Goal: Information Seeking & Learning: Learn about a topic

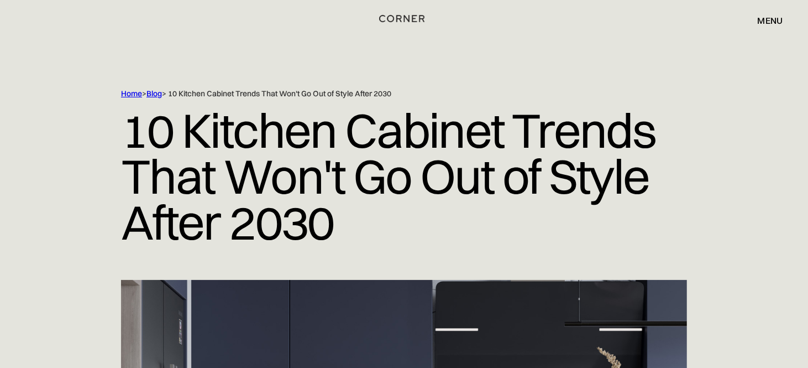
click at [402, 16] on img "home" at bounding box center [401, 19] width 45 height 14
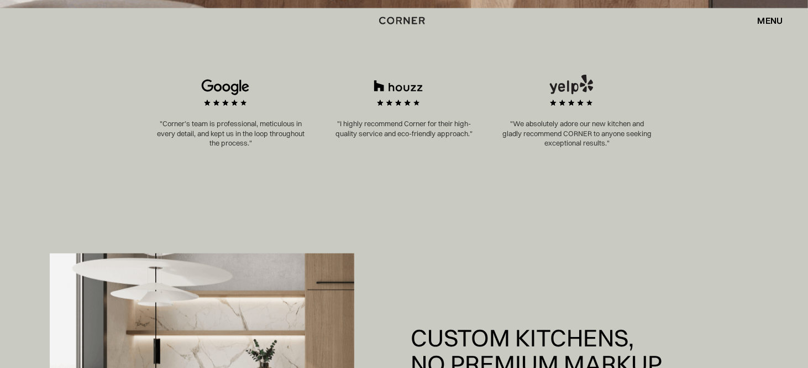
scroll to position [553, 0]
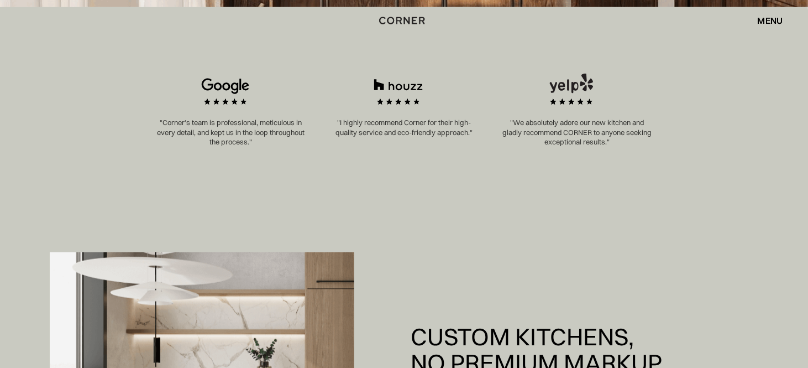
click at [560, 110] on img at bounding box center [571, 96] width 75 height 44
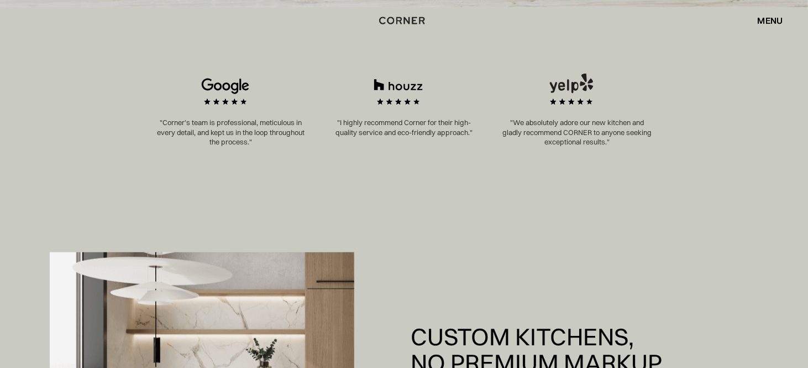
click at [560, 110] on img at bounding box center [571, 96] width 75 height 44
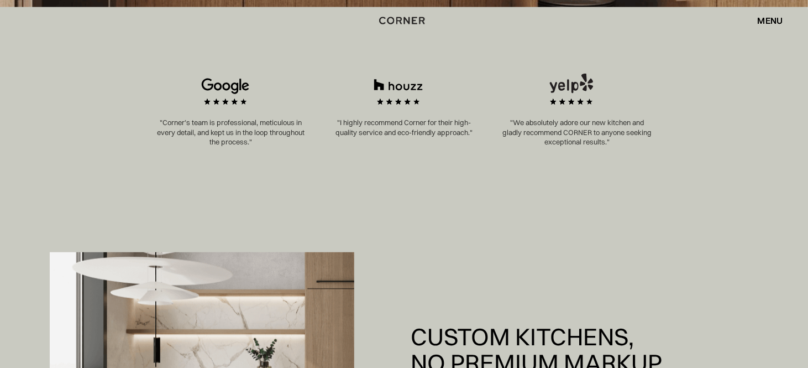
click at [560, 110] on img at bounding box center [571, 96] width 75 height 44
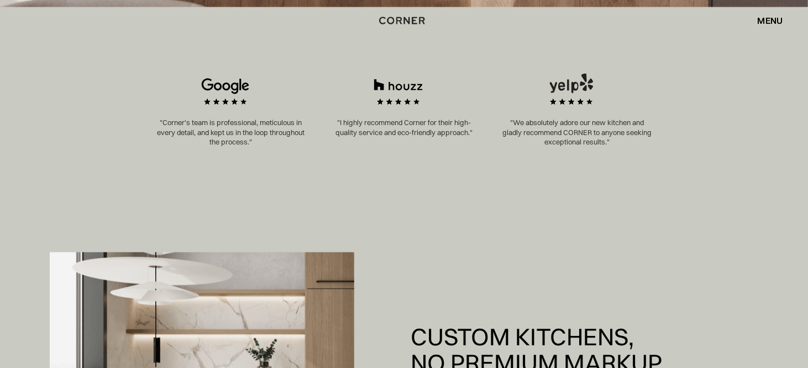
click at [549, 124] on p ""We absolutely adore our new kitchen and gladly recommend CORNER to anyone seek…" at bounding box center [577, 132] width 151 height 29
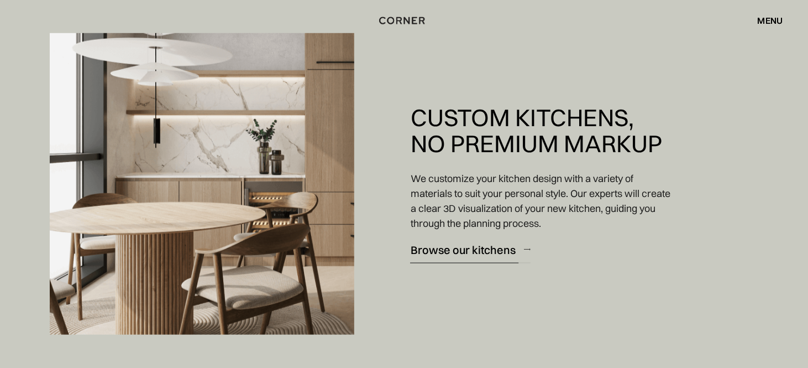
scroll to position [885, 0]
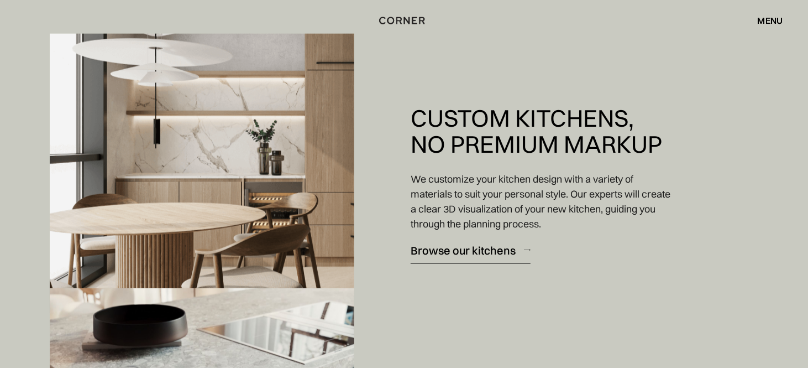
click at [459, 251] on div "Browse our kitchens" at bounding box center [463, 249] width 105 height 15
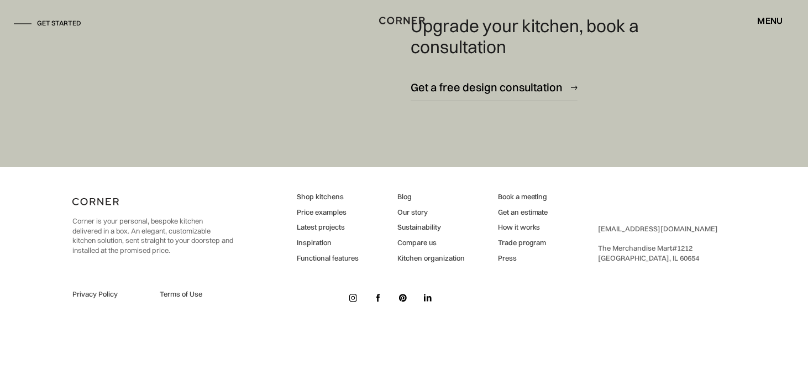
scroll to position [6778, 0]
click at [407, 193] on link "Blog" at bounding box center [431, 196] width 67 height 10
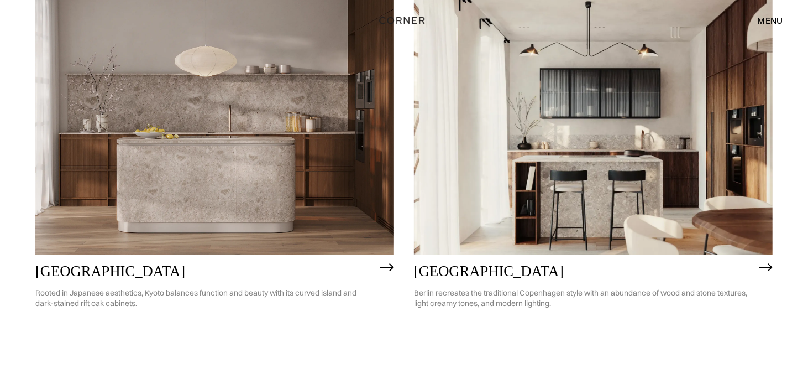
scroll to position [663, 0]
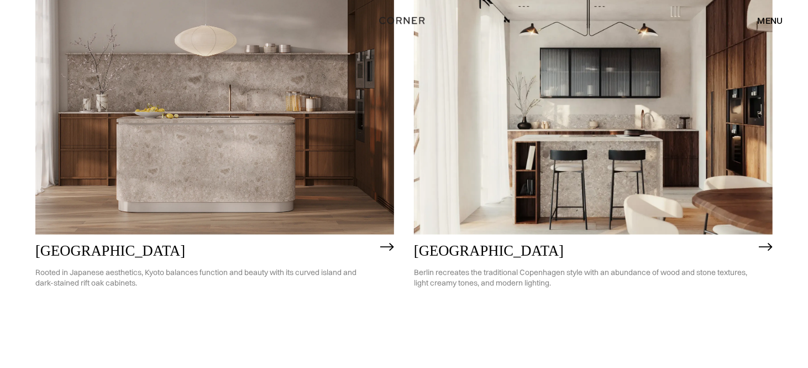
click at [443, 246] on h2 "[GEOGRAPHIC_DATA]" at bounding box center [583, 251] width 339 height 16
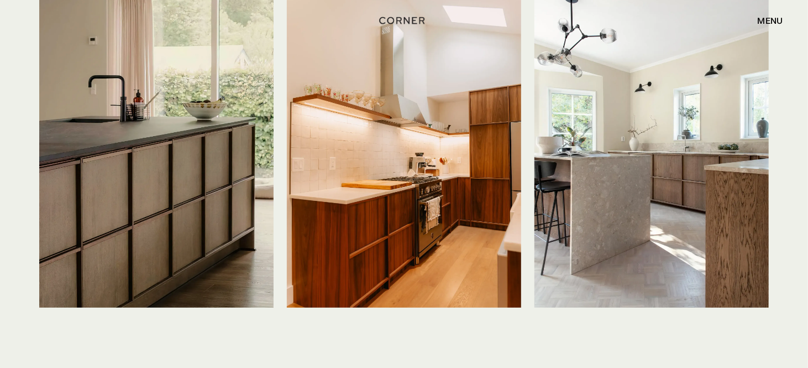
scroll to position [2764, 0]
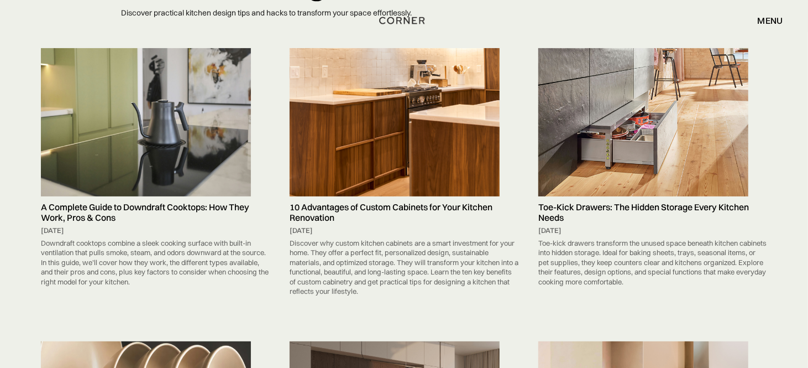
scroll to position [111, 0]
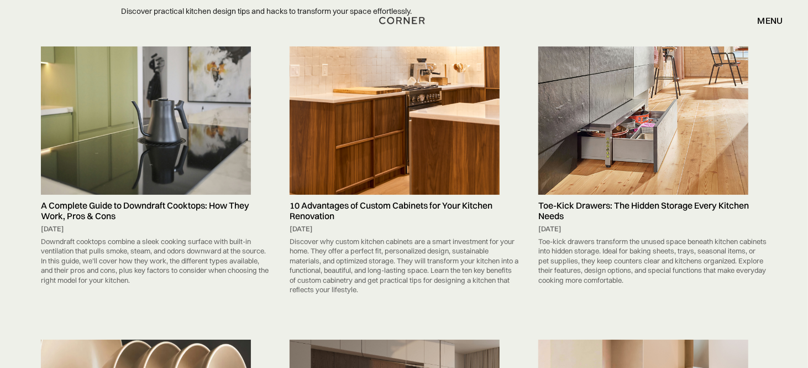
click at [153, 205] on h5 "A Complete Guide to Downdraft Cooktops: How They Work, Pros & Cons" at bounding box center [155, 210] width 229 height 21
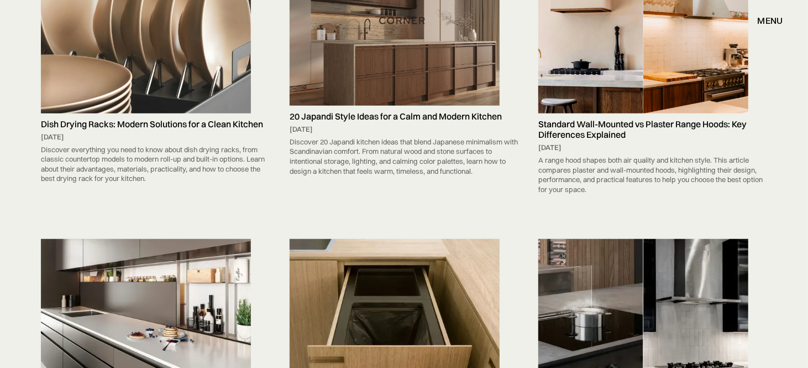
scroll to position [553, 0]
